Goal: Obtain resource: Download file/media

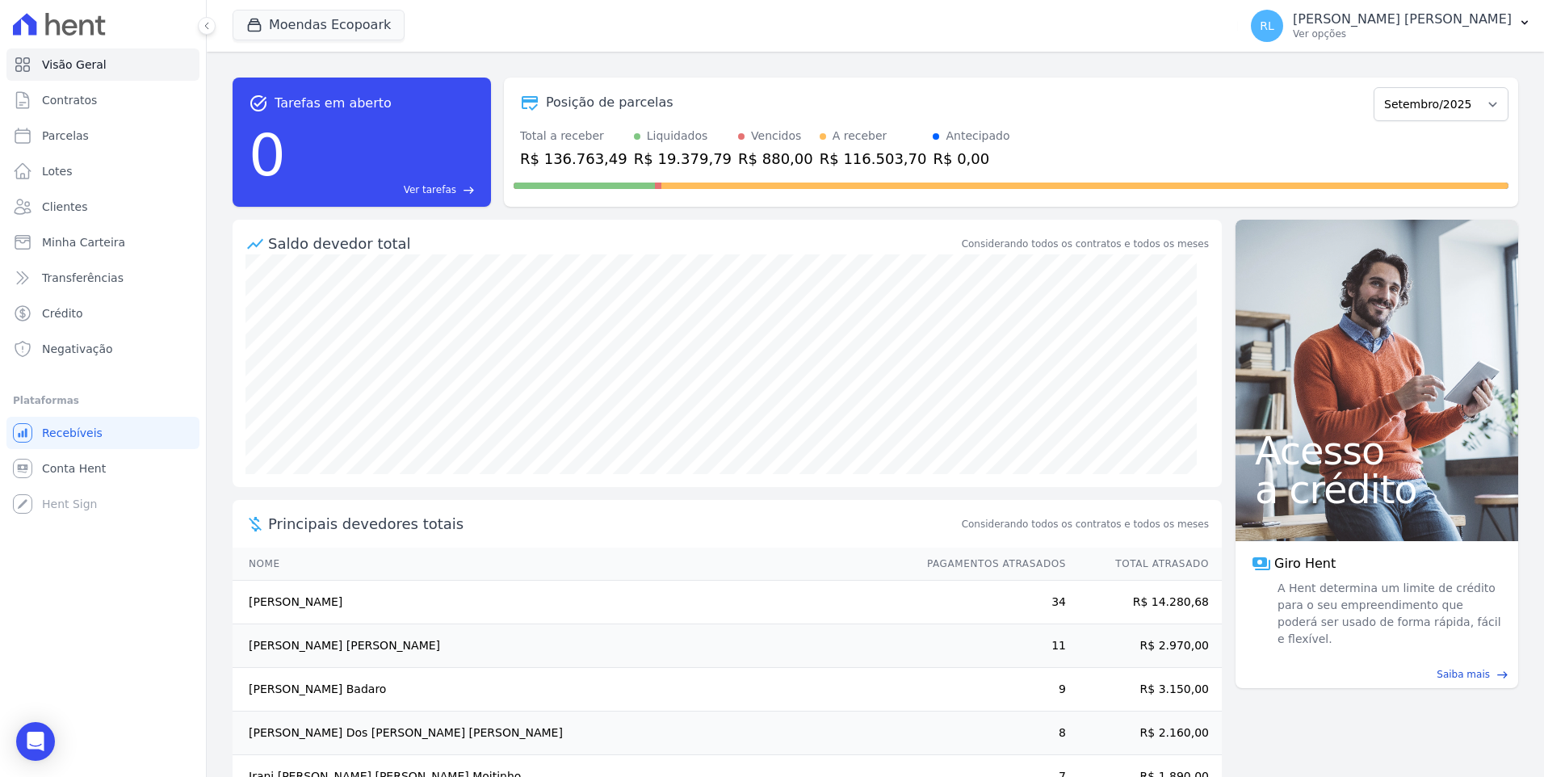
click at [129, 242] on link "Minha Carteira" at bounding box center [102, 242] width 193 height 32
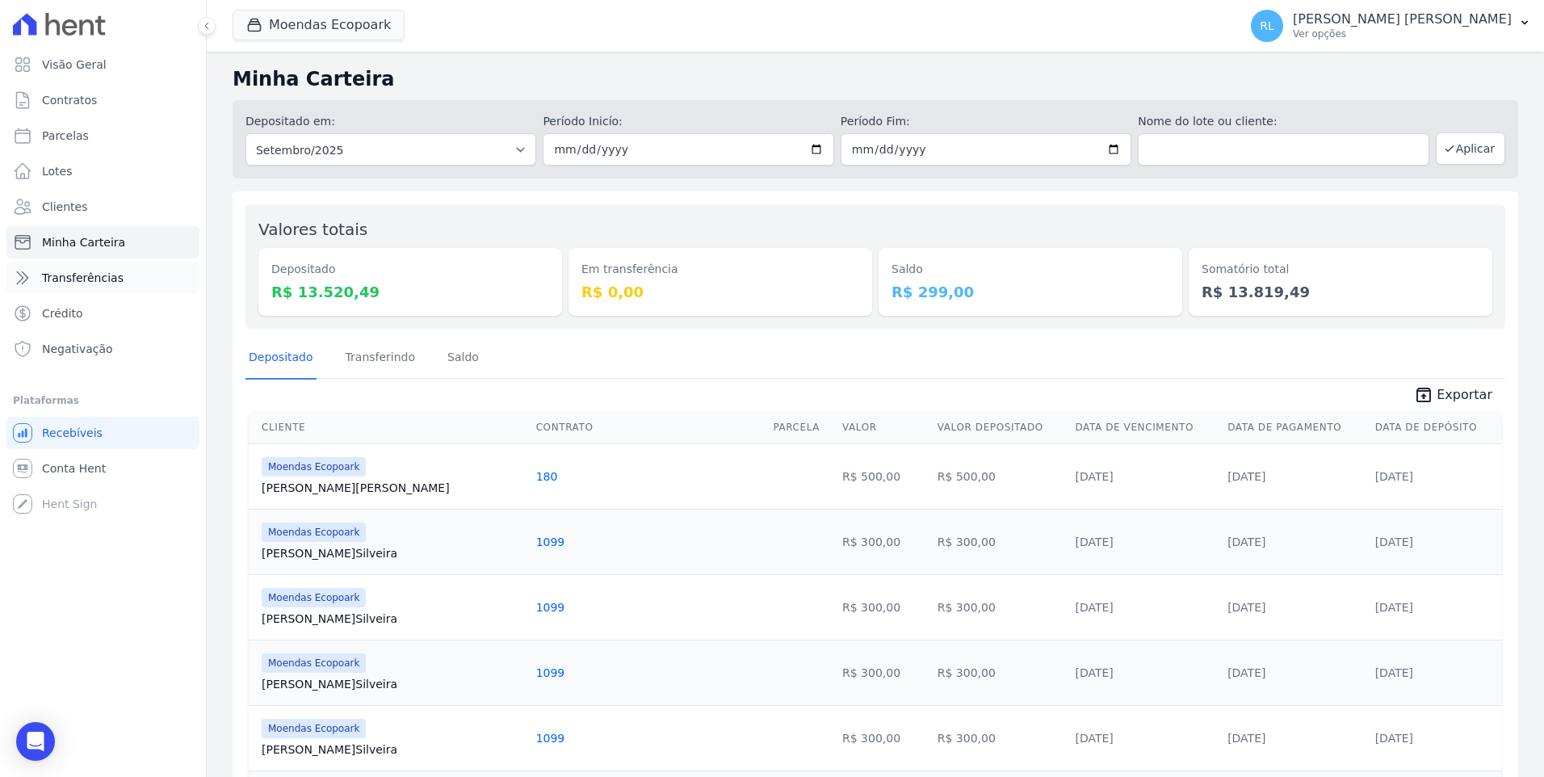
click at [106, 278] on span "Transferências" at bounding box center [83, 278] width 82 height 16
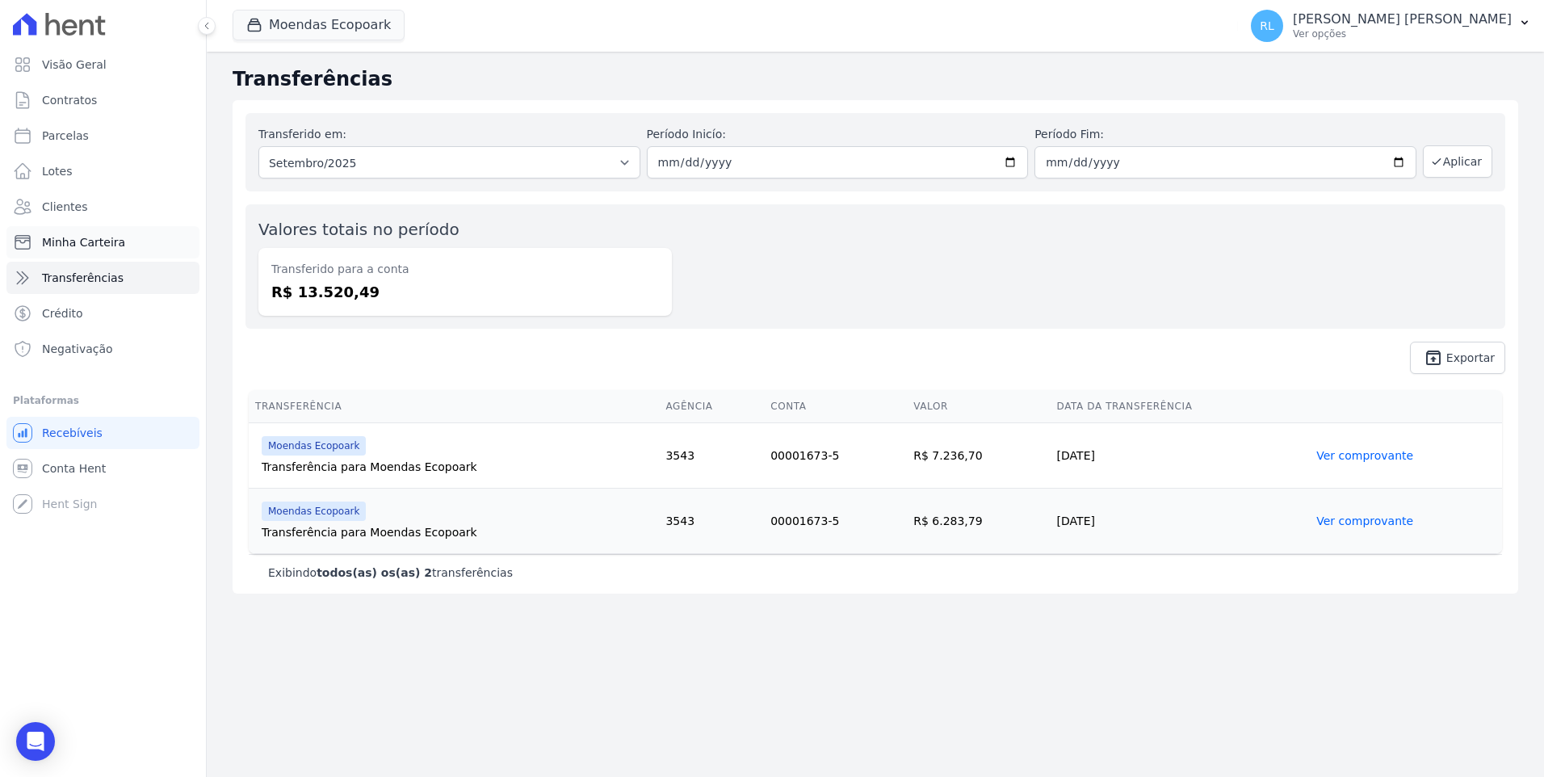
click at [119, 239] on link "Minha Carteira" at bounding box center [102, 242] width 193 height 32
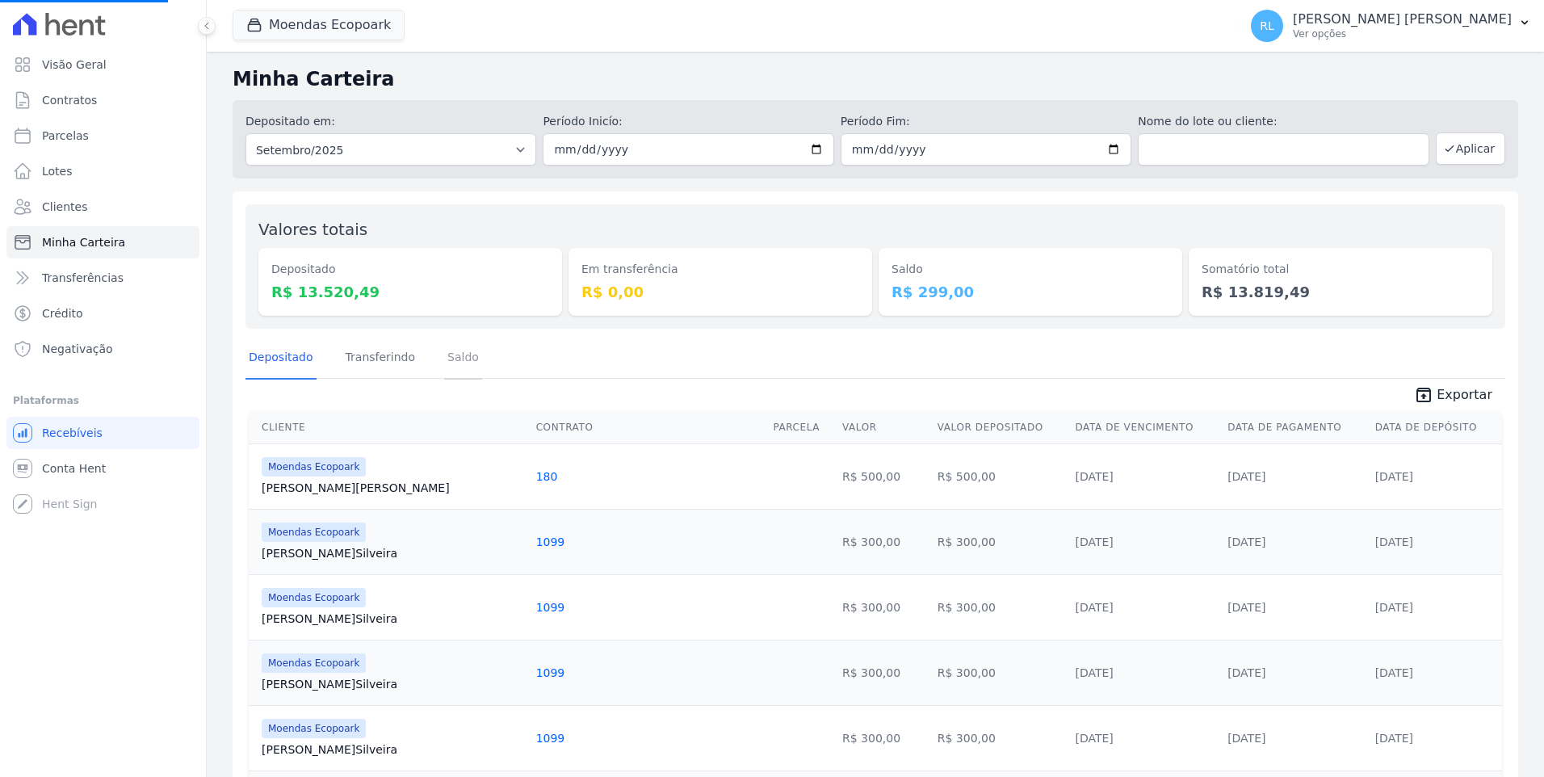
click at [449, 365] on link "Saldo" at bounding box center [463, 358] width 38 height 42
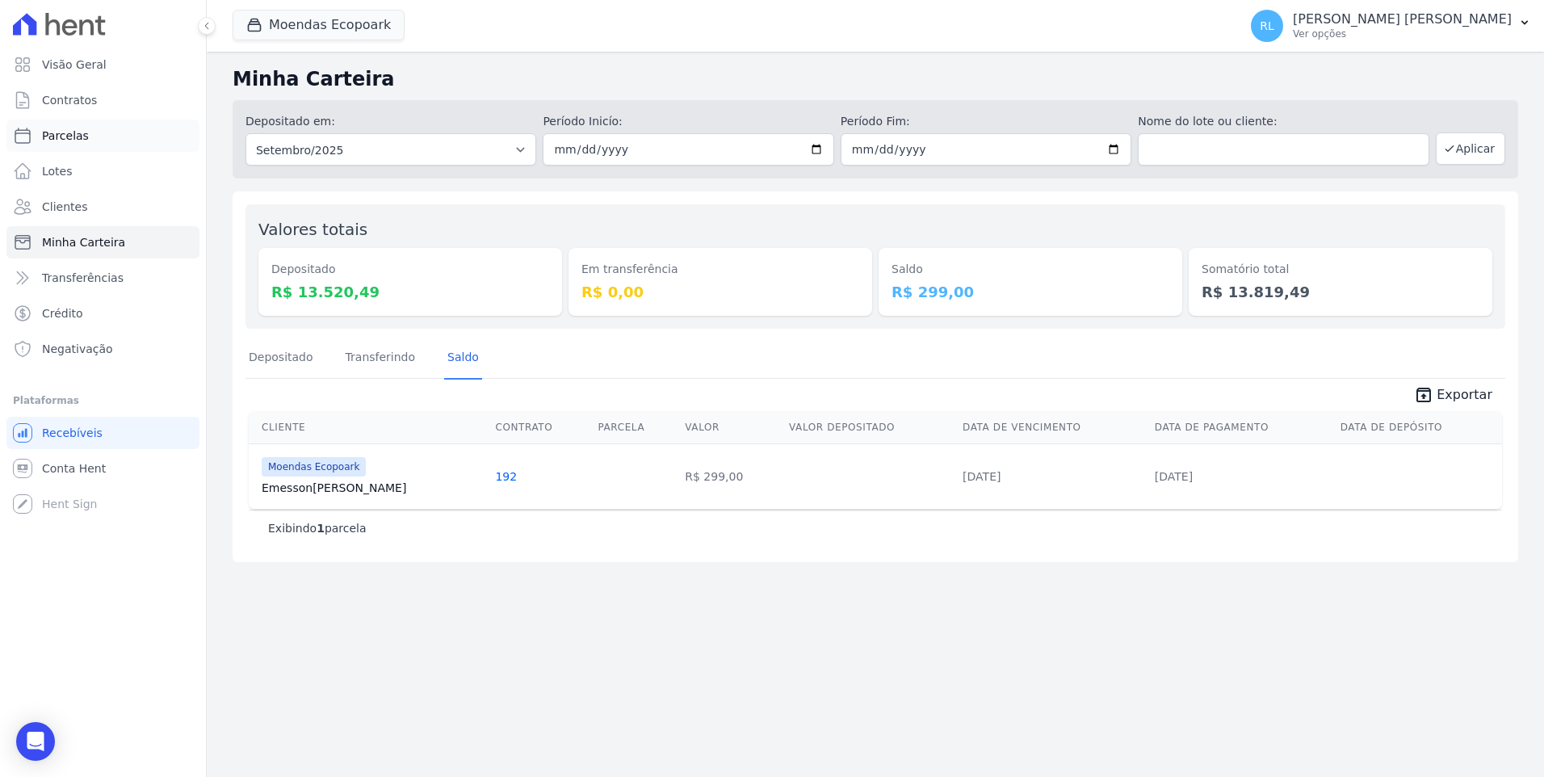
click at [90, 125] on link "Parcelas" at bounding box center [102, 135] width 193 height 32
select select
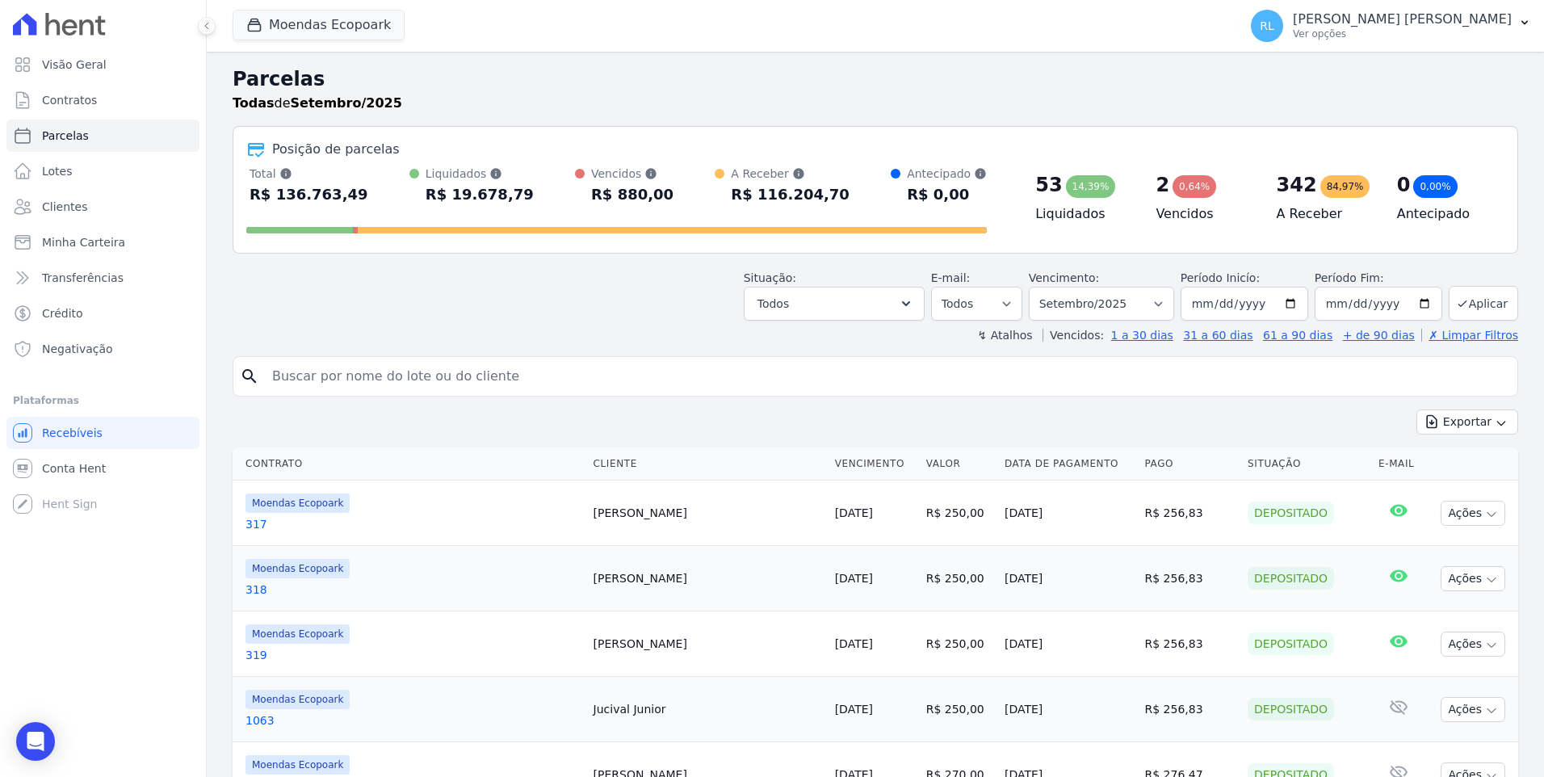
click at [370, 380] on input "search" at bounding box center [886, 376] width 1248 height 32
type input "181"
select select
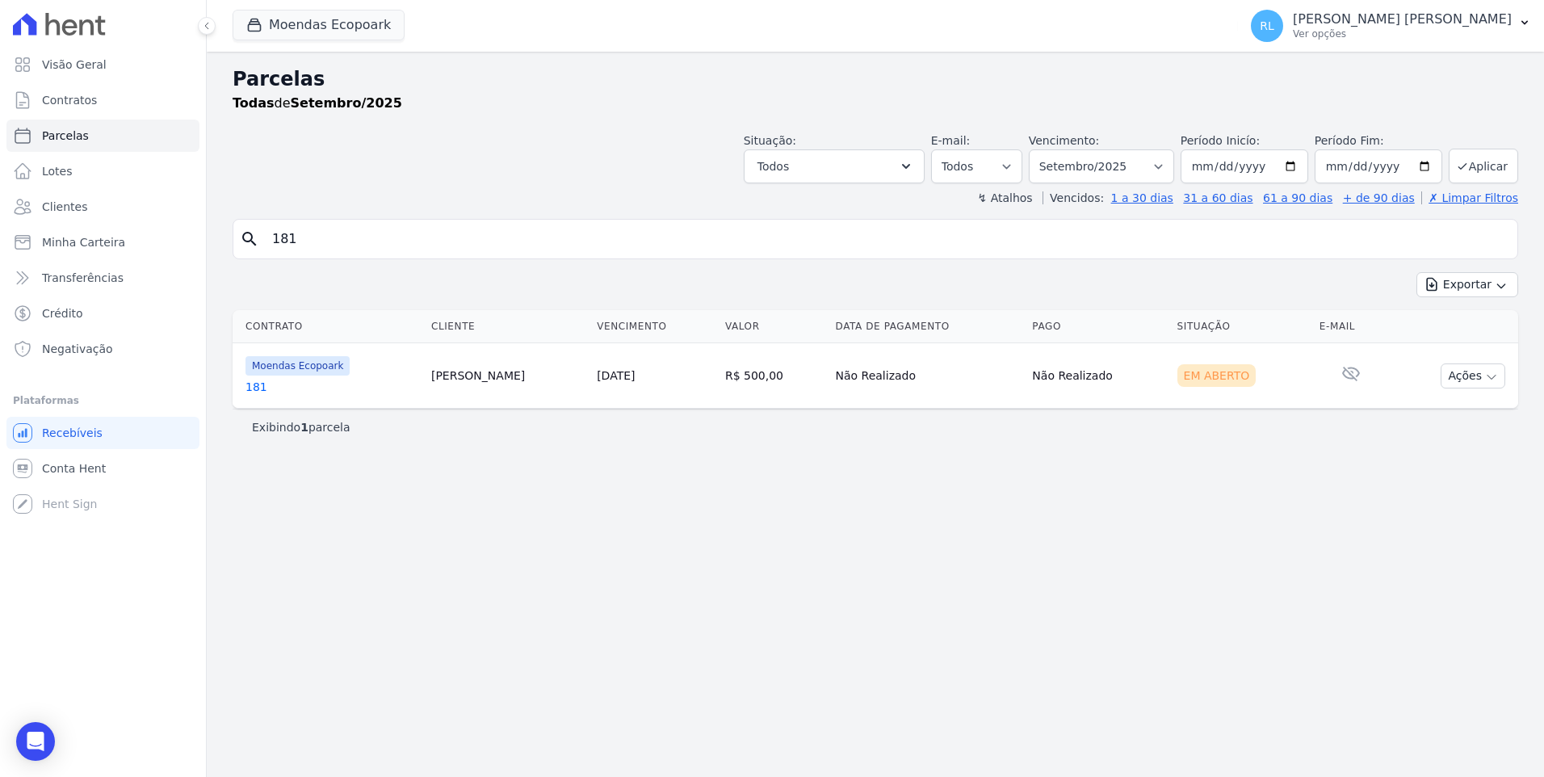
click at [251, 387] on link "181" at bounding box center [331, 387] width 173 height 16
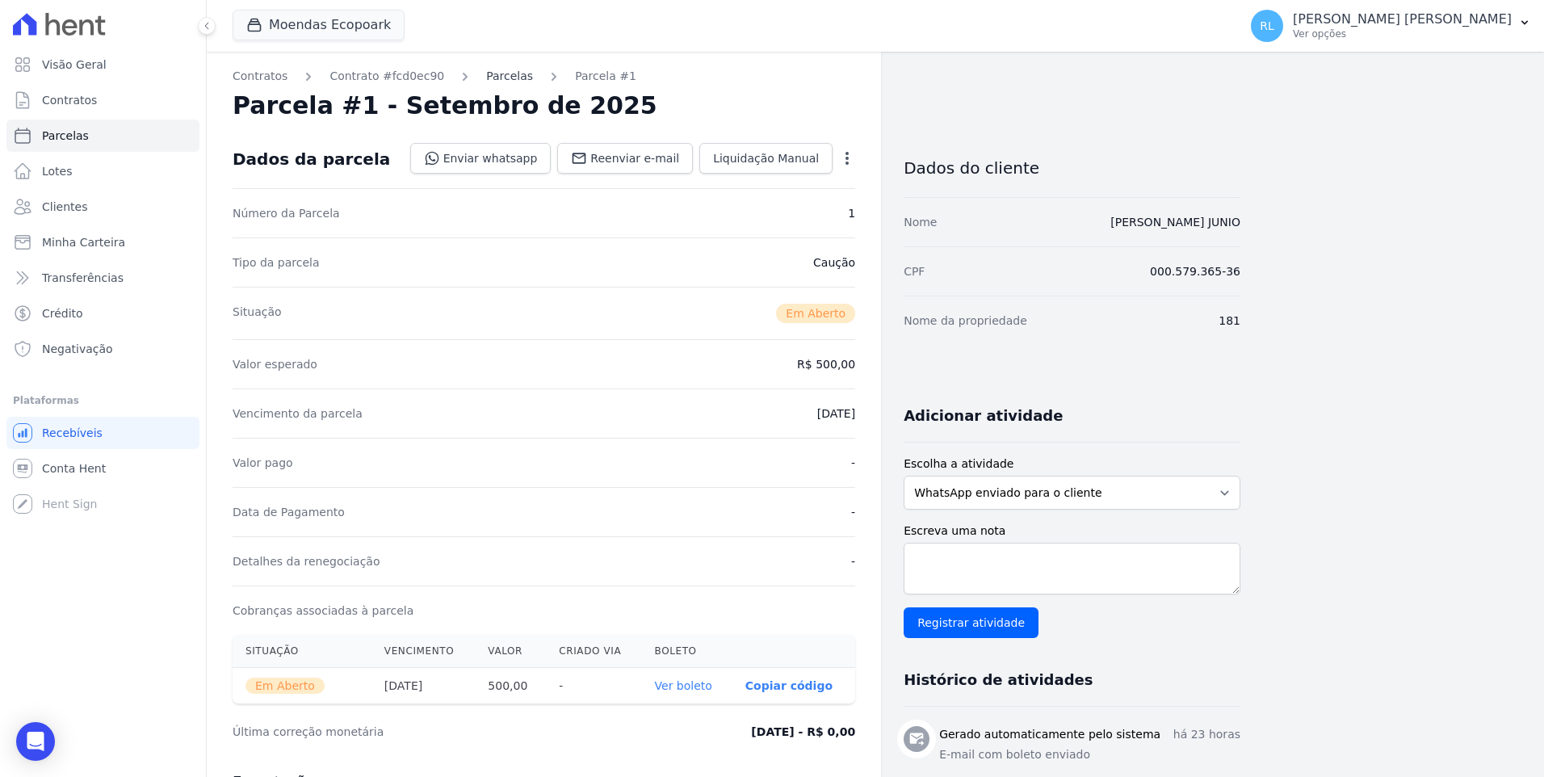
click at [486, 81] on link "Parcelas" at bounding box center [509, 76] width 47 height 17
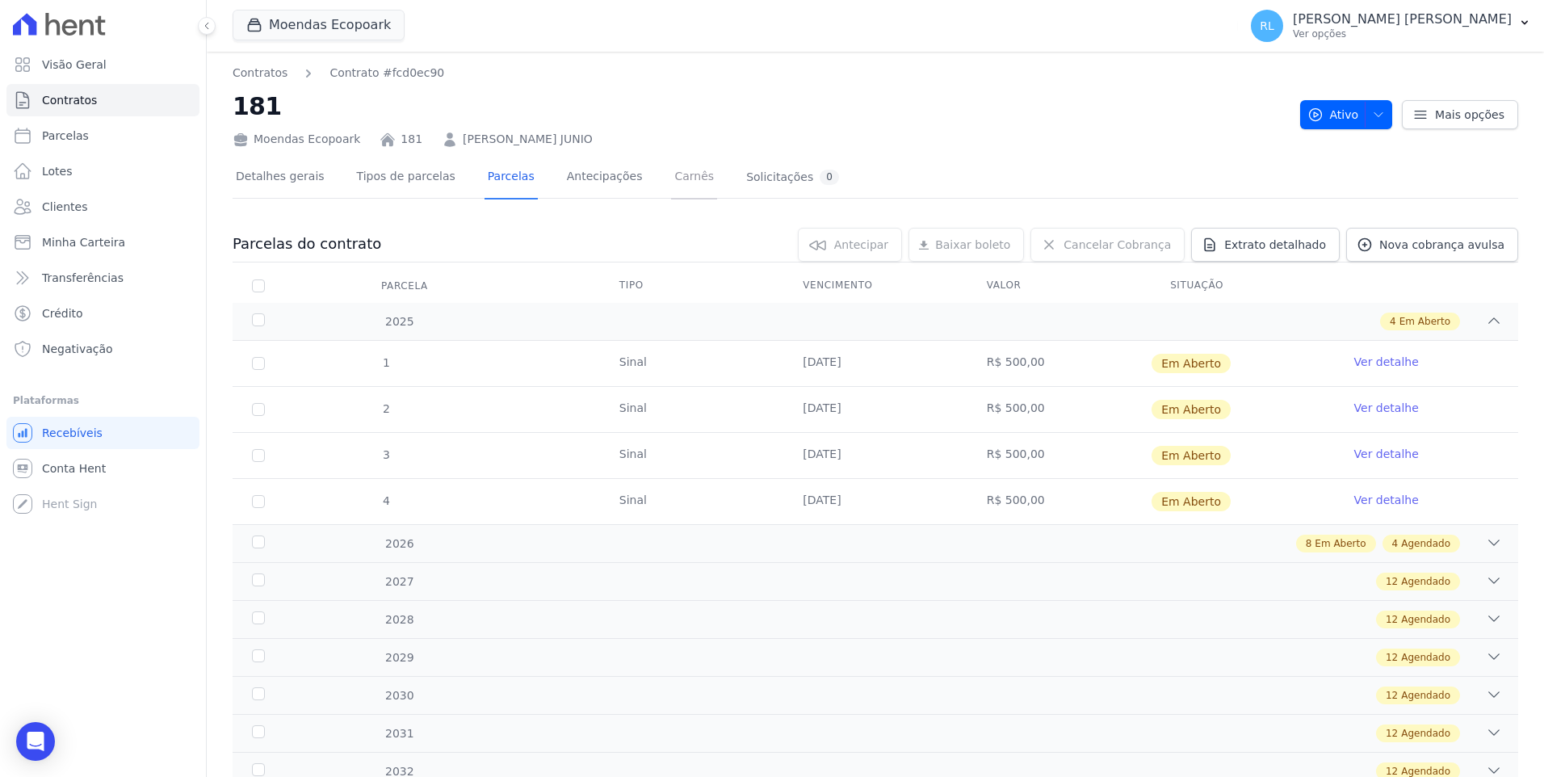
click at [671, 176] on link "Carnês" at bounding box center [694, 178] width 46 height 43
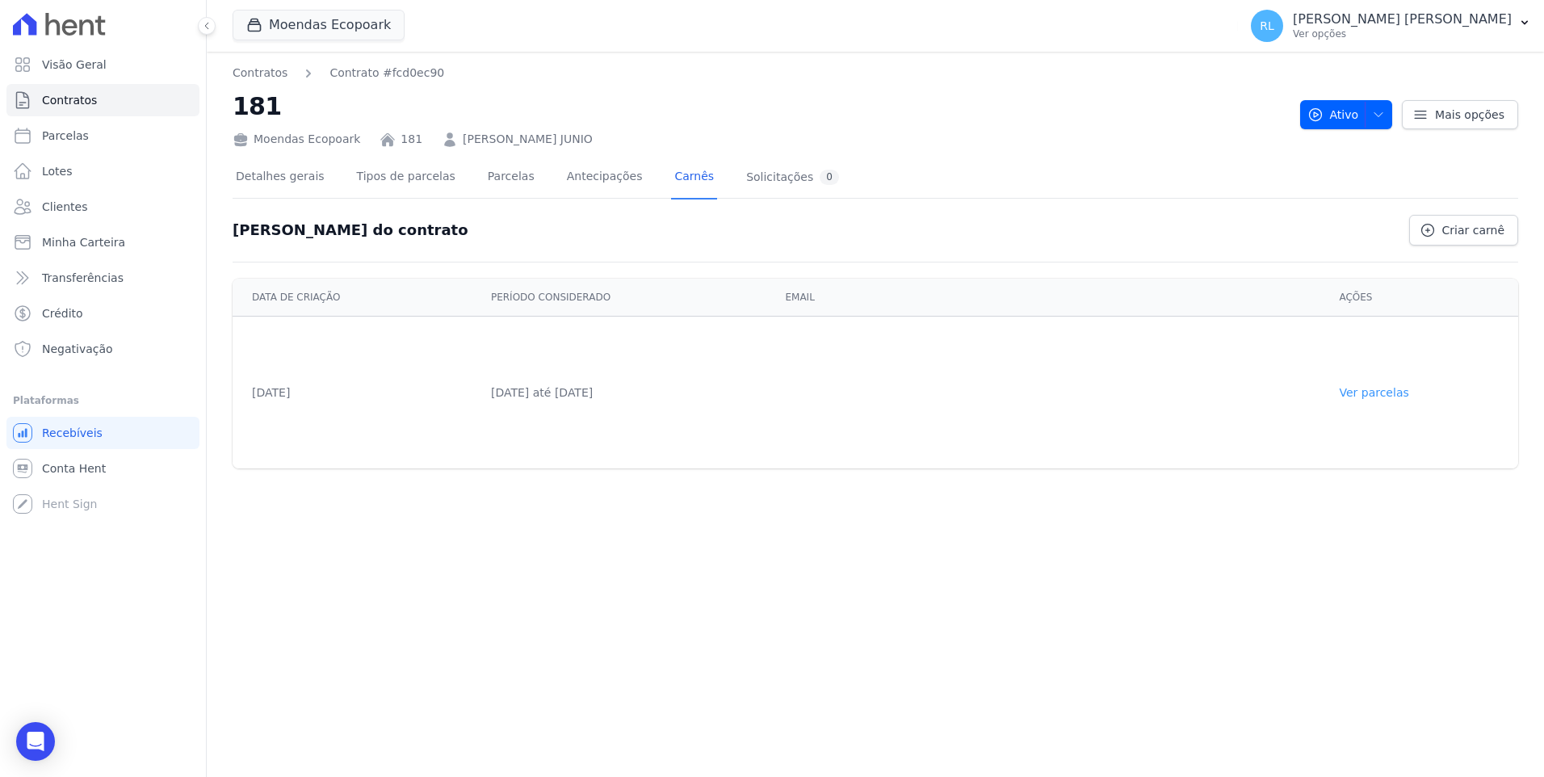
click at [1401, 388] on link "Ver parcelas" at bounding box center [1372, 392] width 69 height 13
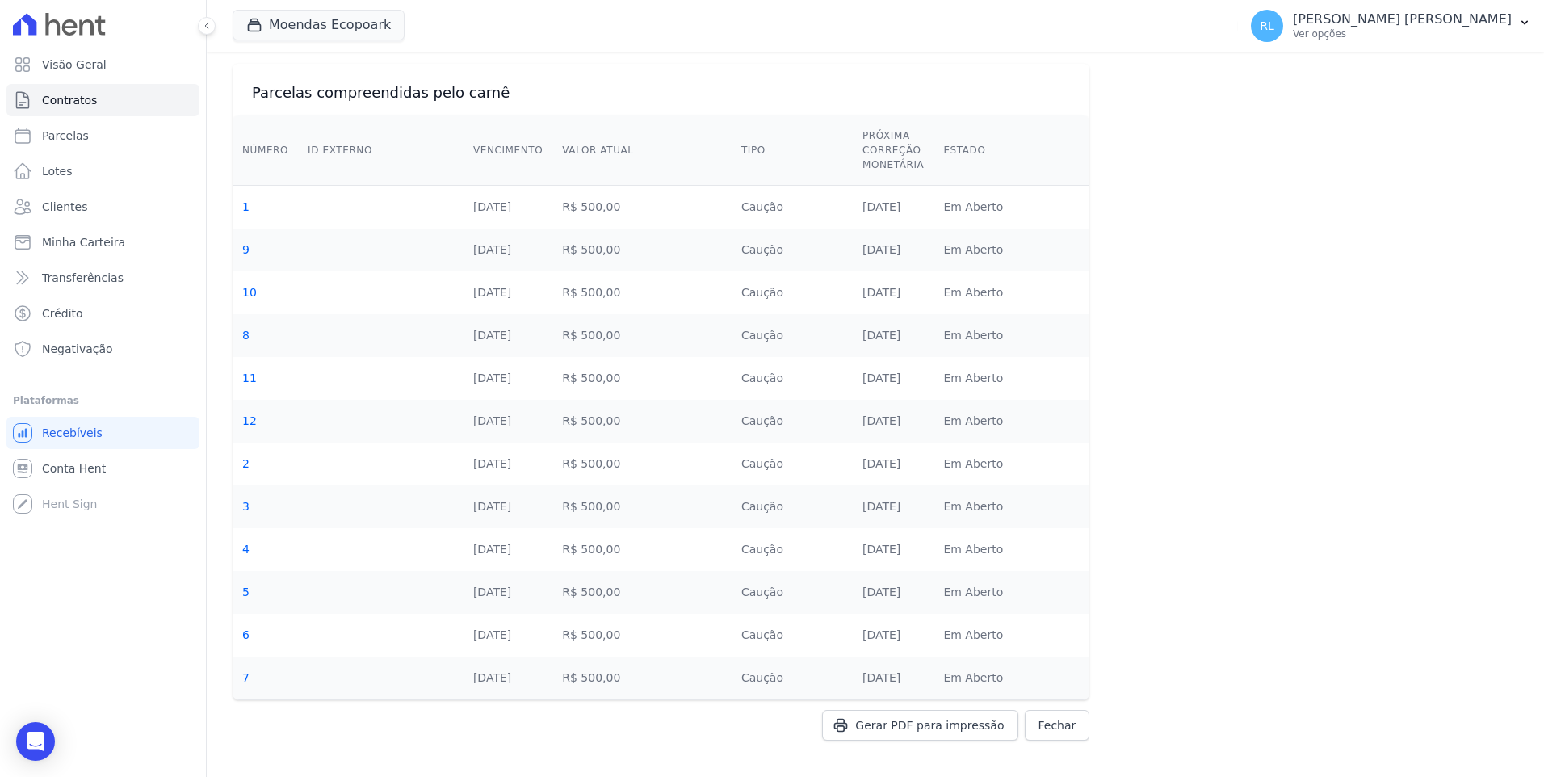
scroll to position [40, 0]
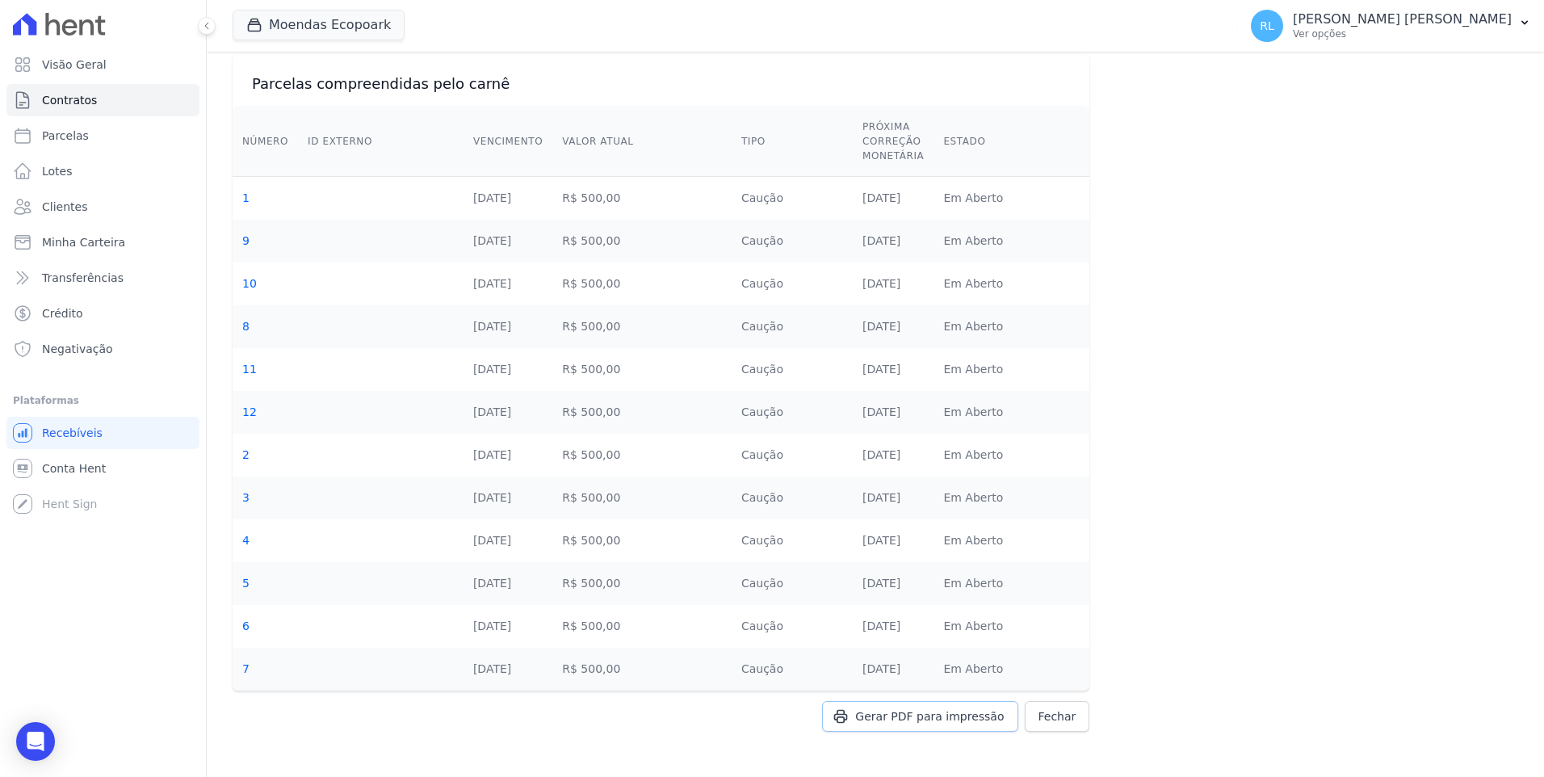
click at [911, 711] on span "Gerar PDF para impressão" at bounding box center [929, 716] width 149 height 16
